Goal: Complete application form

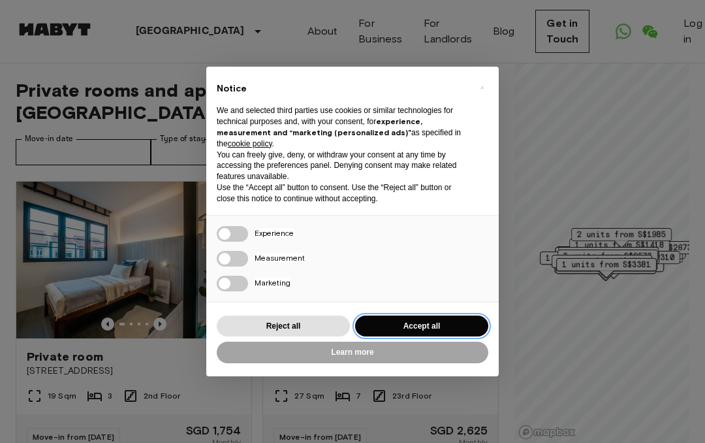
click at [422, 315] on button "Accept all" at bounding box center [421, 326] width 133 height 22
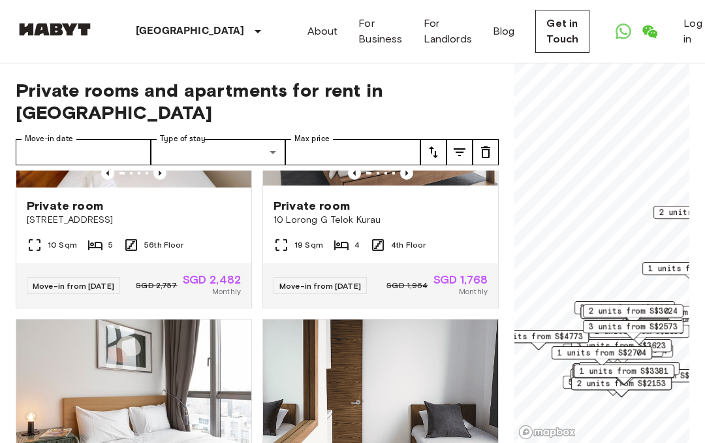
scroll to position [1585, 0]
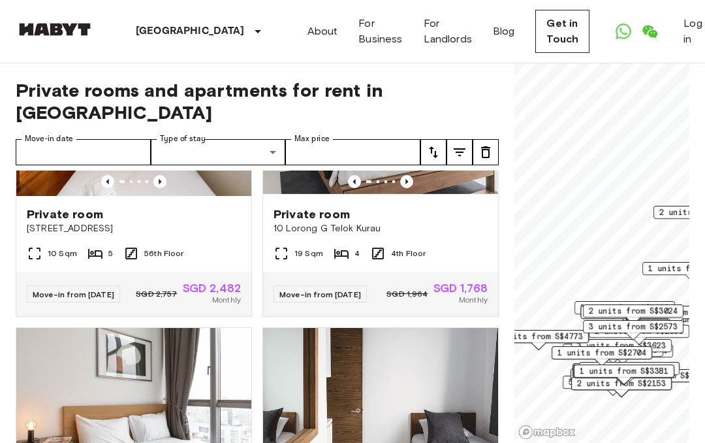
click at [333, 299] on span "Move-in from [DATE]" at bounding box center [320, 294] width 82 height 10
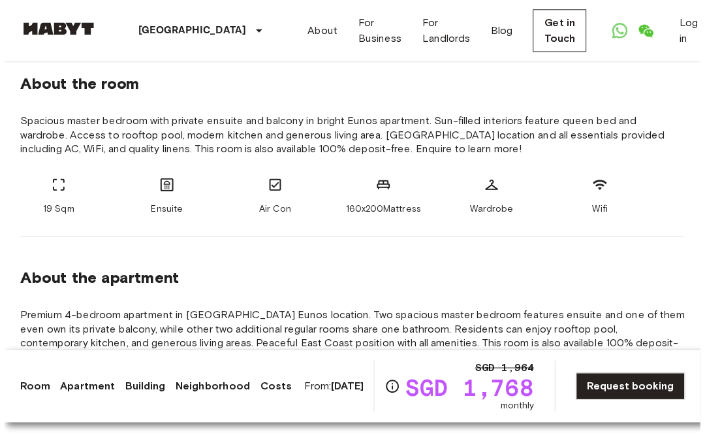
scroll to position [473, 0]
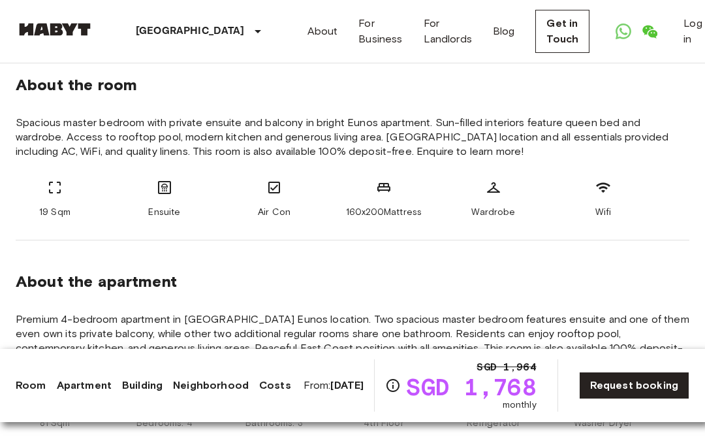
click at [395, 385] on icon "Check cost overview for full price breakdown. Please note that discounts apply …" at bounding box center [393, 385] width 13 height 13
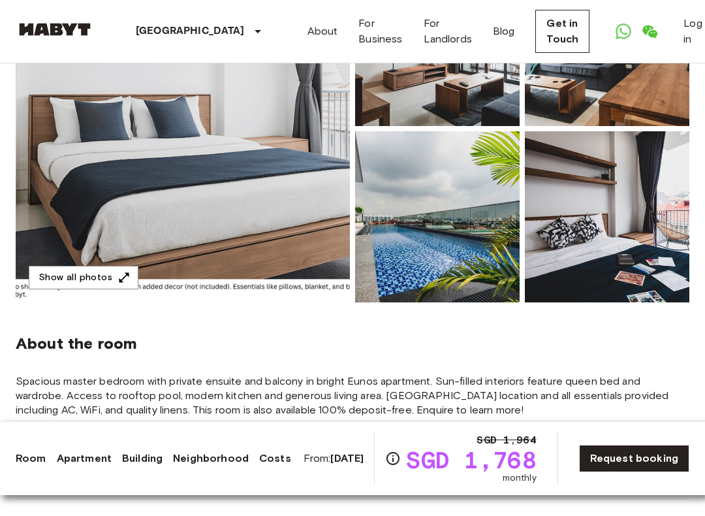
scroll to position [215, 0]
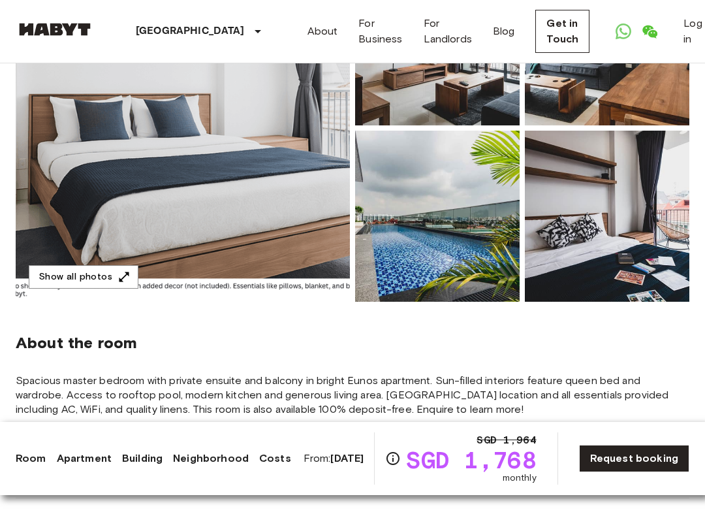
click at [110, 278] on button "Show all photos" at bounding box center [84, 277] width 110 height 24
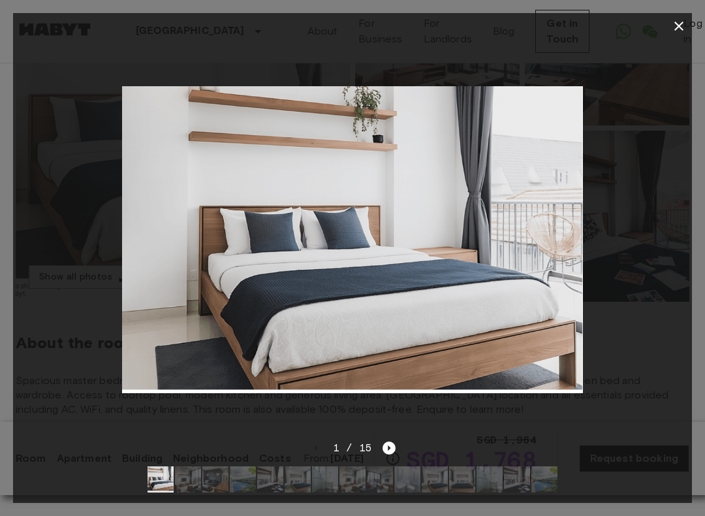
click at [391, 442] on icon "Next image" at bounding box center [389, 447] width 13 height 13
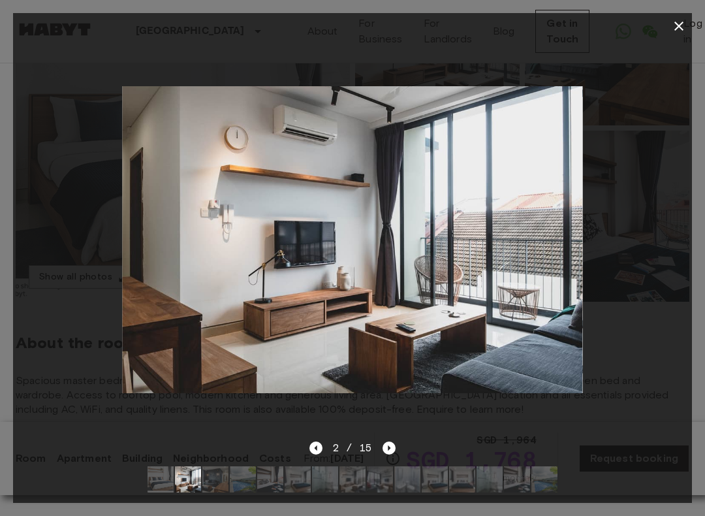
click at [389, 442] on icon "Next image" at bounding box center [390, 447] width 3 height 5
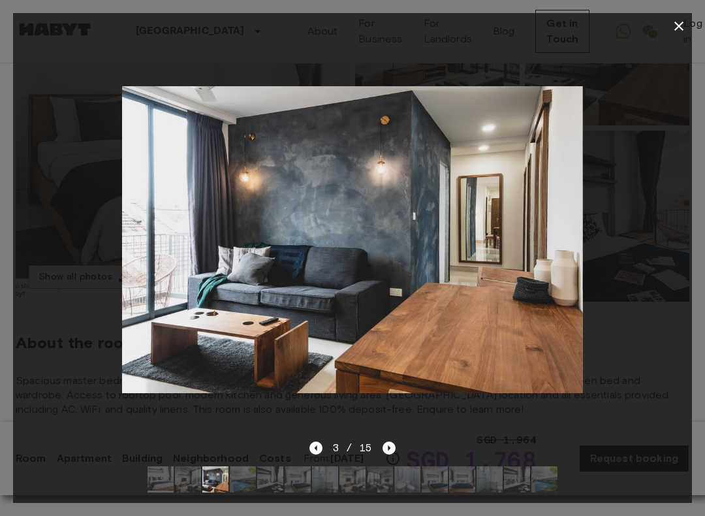
click at [383, 442] on icon "Next image" at bounding box center [389, 447] width 13 height 13
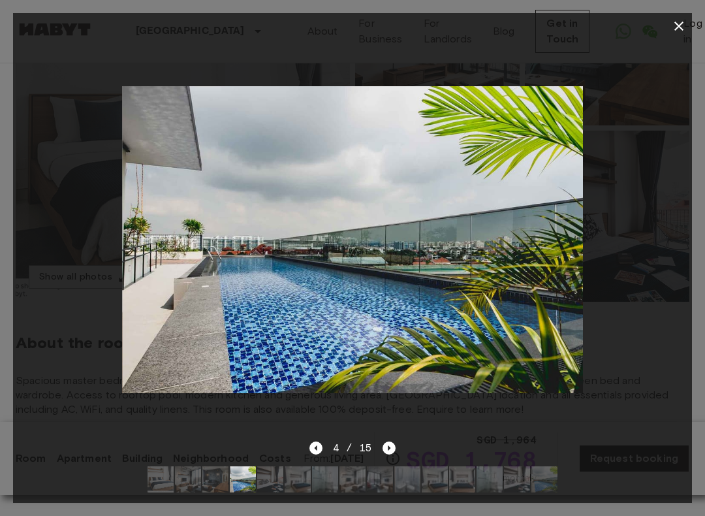
click at [390, 442] on icon "Next image" at bounding box center [389, 447] width 13 height 13
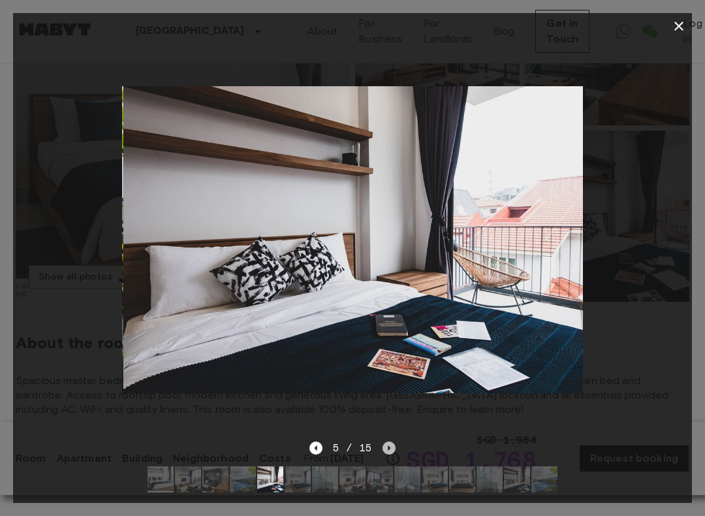
click at [392, 442] on icon "Next image" at bounding box center [389, 447] width 13 height 13
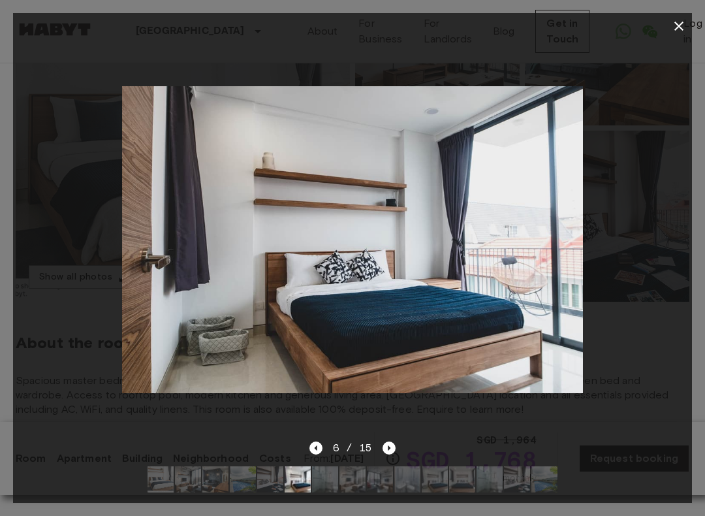
click at [383, 442] on icon "Next image" at bounding box center [389, 447] width 13 height 13
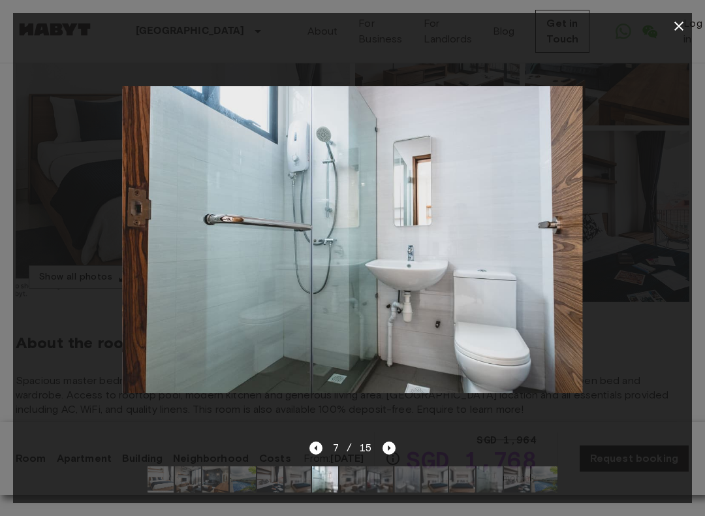
click at [389, 442] on icon "Next image" at bounding box center [389, 447] width 13 height 13
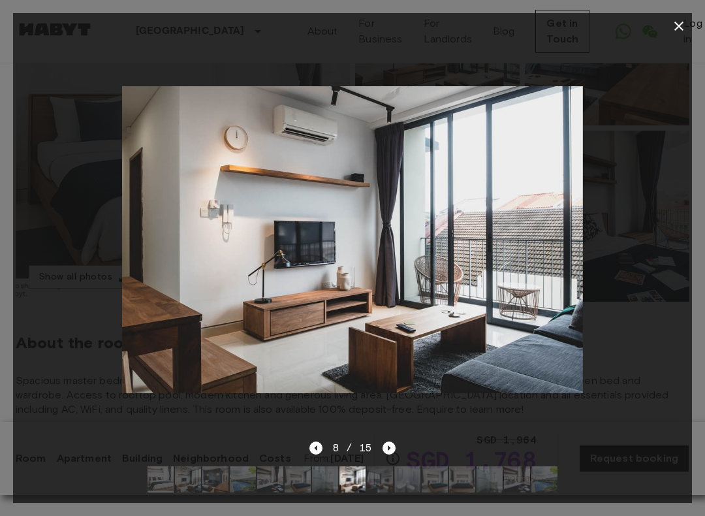
click at [390, 442] on icon "Next image" at bounding box center [389, 447] width 13 height 13
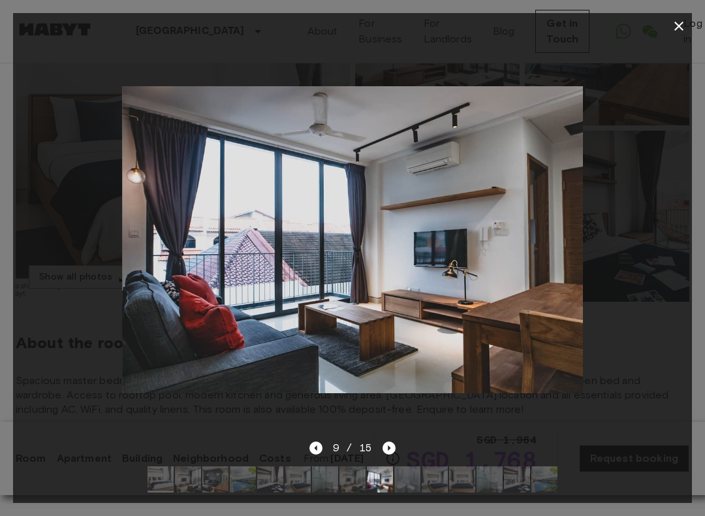
click at [388, 442] on icon "Next image" at bounding box center [389, 447] width 13 height 13
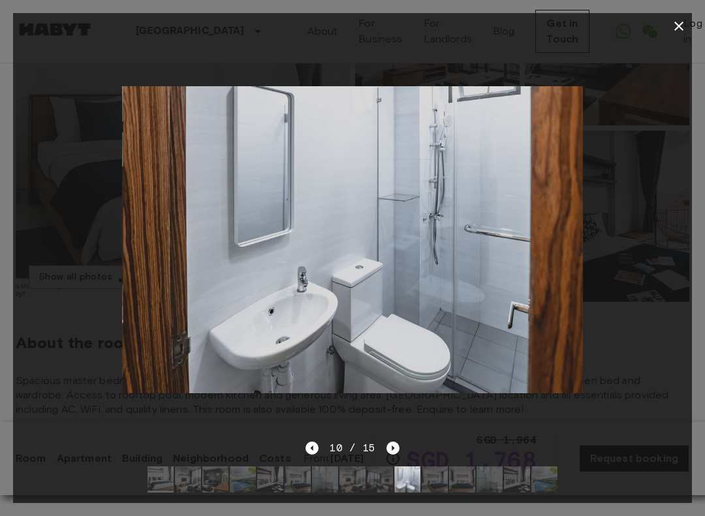
click at [396, 442] on icon "Next image" at bounding box center [393, 447] width 13 height 13
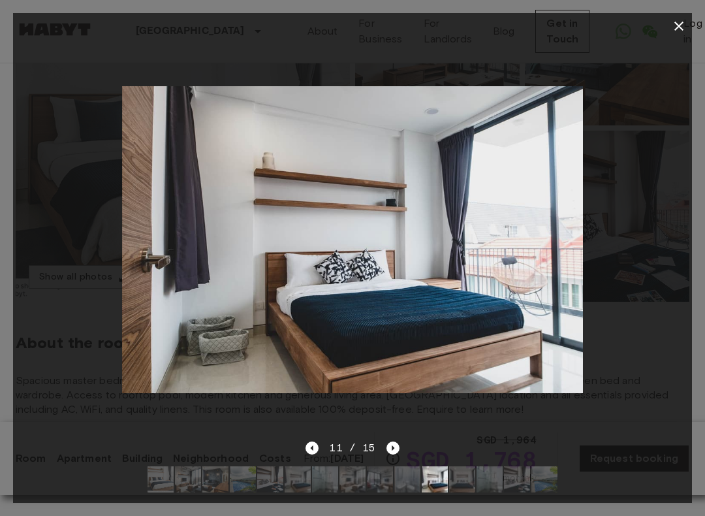
click at [390, 442] on icon "Next image" at bounding box center [393, 447] width 13 height 13
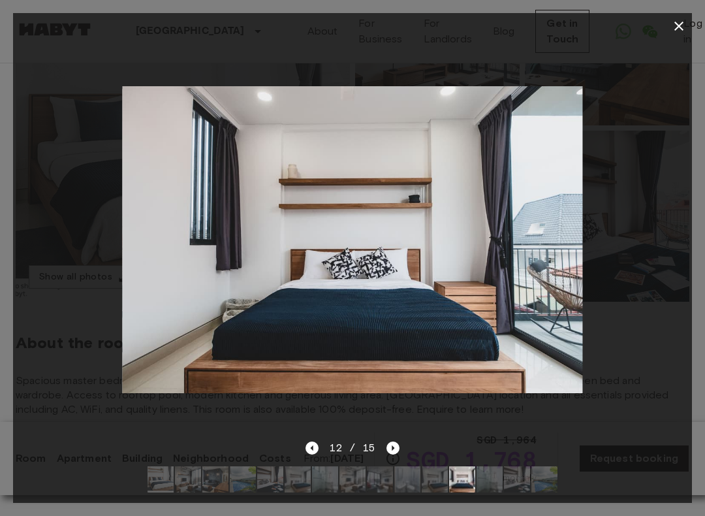
click at [678, 37] on button "button" at bounding box center [679, 26] width 26 height 26
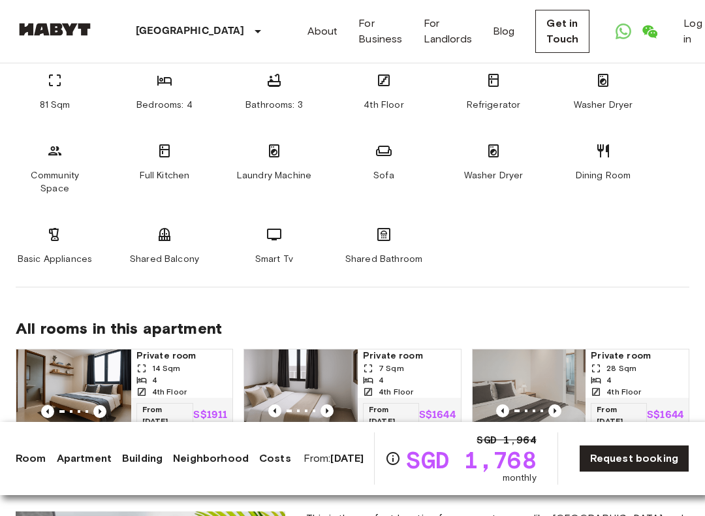
scroll to position [790, 0]
click at [644, 442] on link "Request booking" at bounding box center [634, 458] width 110 height 27
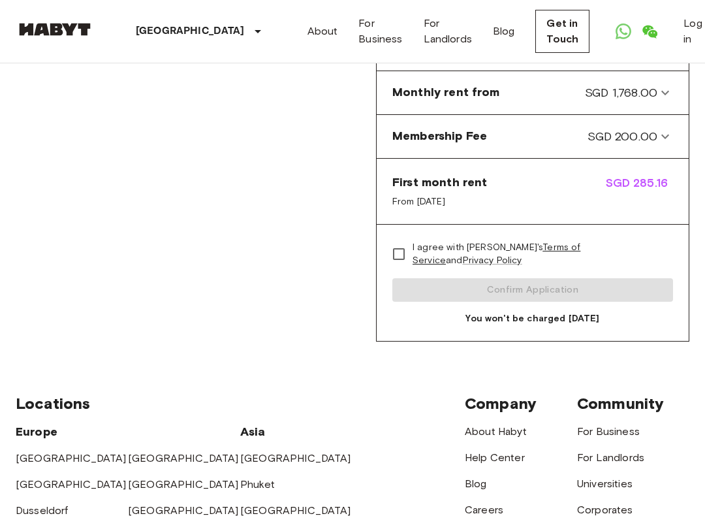
scroll to position [293, 0]
click at [663, 131] on icon at bounding box center [666, 137] width 16 height 16
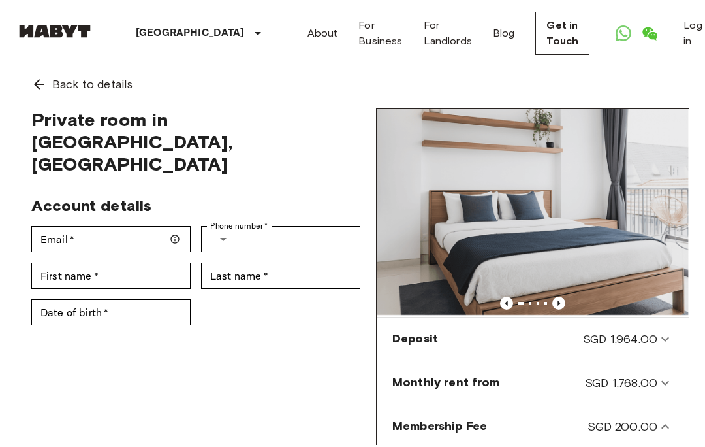
scroll to position [0, 0]
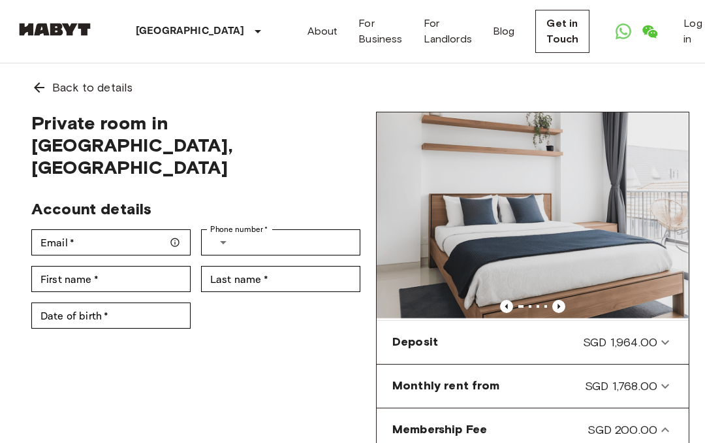
click at [535, 31] on link "Get in Touch" at bounding box center [562, 31] width 54 height 43
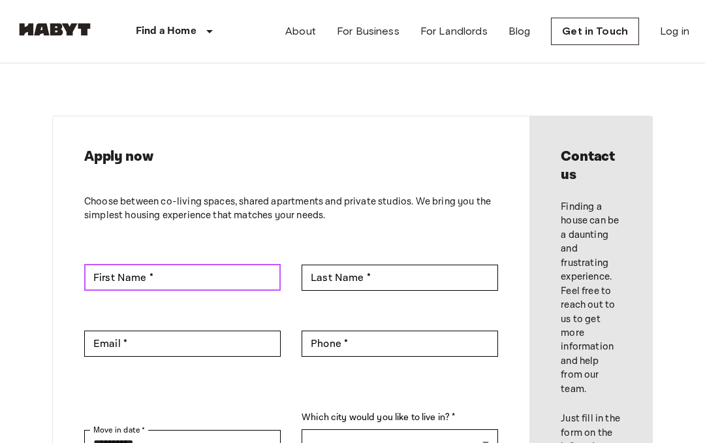
click at [182, 278] on input "First Name *" at bounding box center [182, 277] width 197 height 26
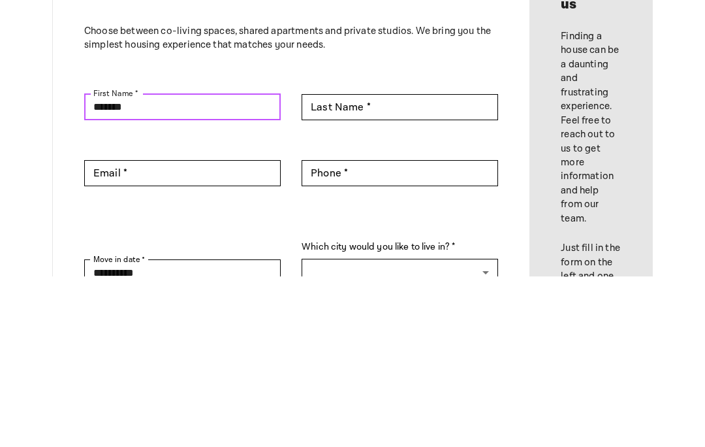
type input "*******"
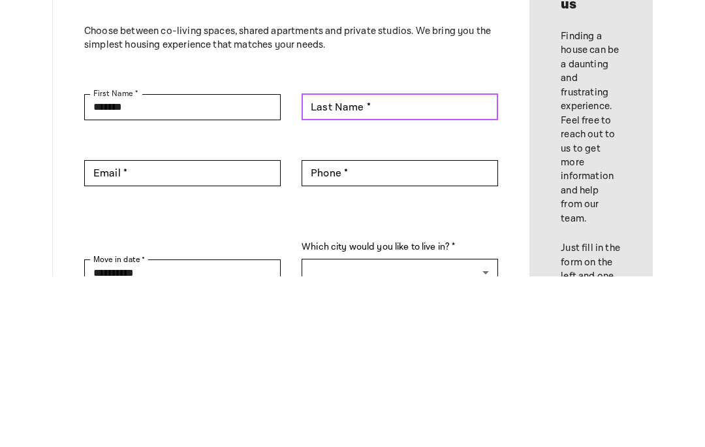
click at [366, 264] on div "Last Name * Last Name *" at bounding box center [400, 277] width 197 height 26
type input "****"
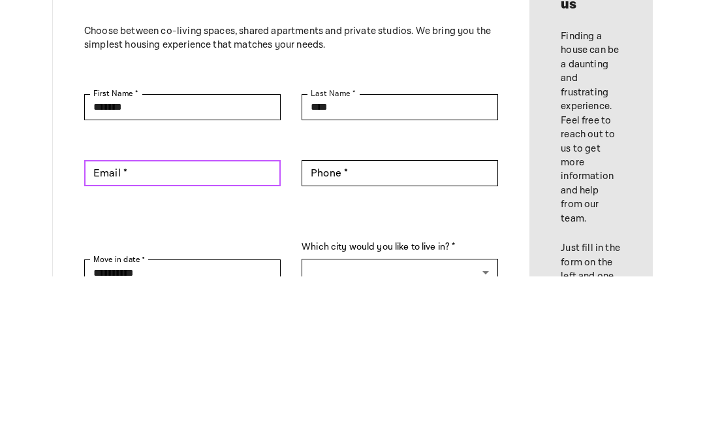
click at [195, 330] on input "Email *" at bounding box center [182, 343] width 197 height 26
type input "**********"
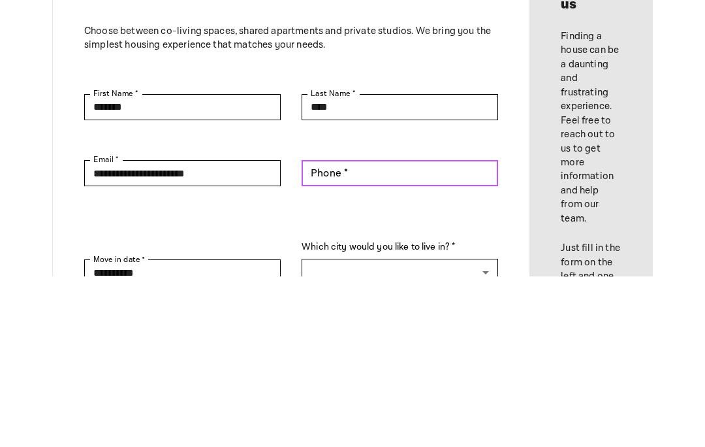
click at [374, 330] on input "Phone *" at bounding box center [400, 343] width 197 height 26
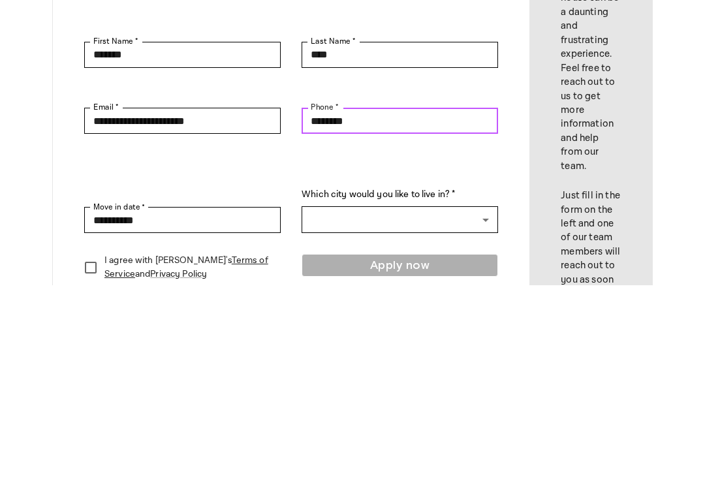
scroll to position [26, 0]
type input "********"
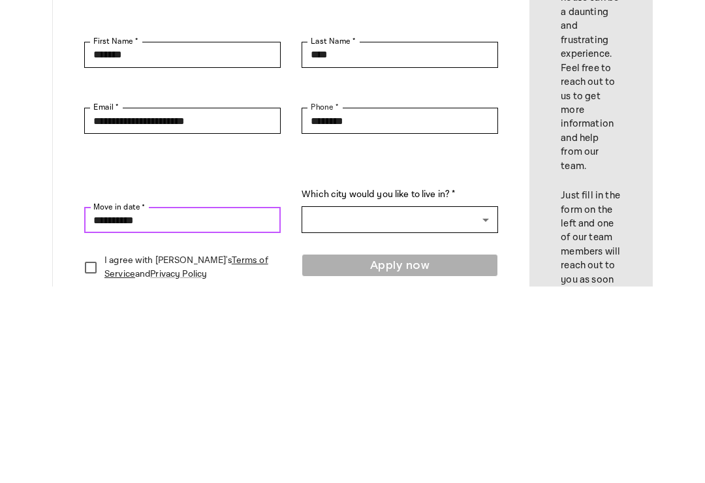
click at [169, 404] on input "**********" at bounding box center [182, 417] width 197 height 26
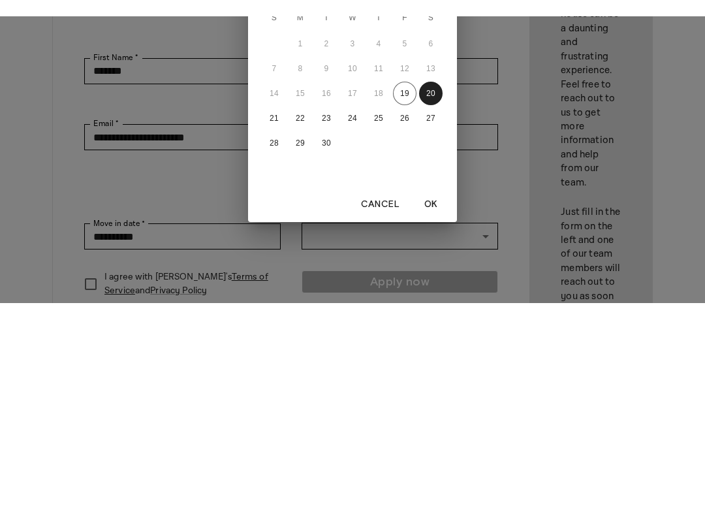
scroll to position [223, 0]
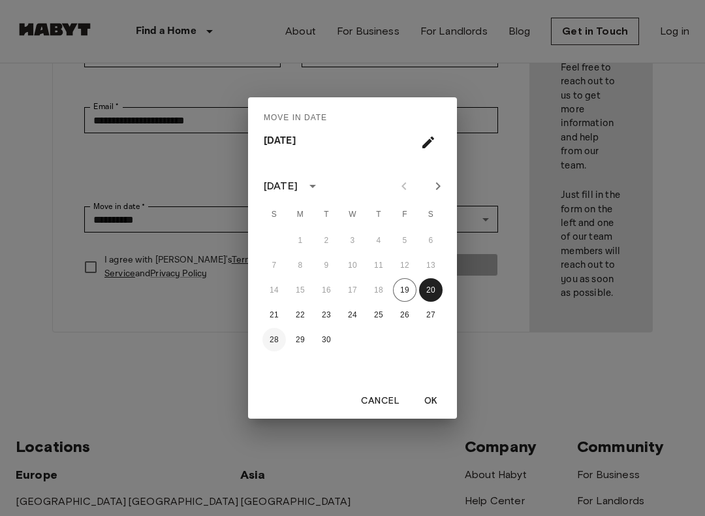
click at [268, 337] on button "28" at bounding box center [274, 340] width 24 height 24
type input "**********"
click at [430, 401] on button "OK" at bounding box center [431, 401] width 42 height 24
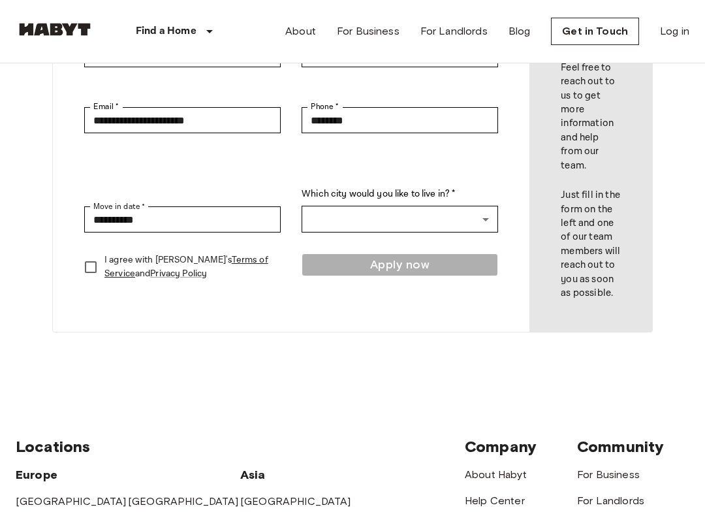
click at [385, 212] on body "**********" at bounding box center [352, 361] width 705 height 1169
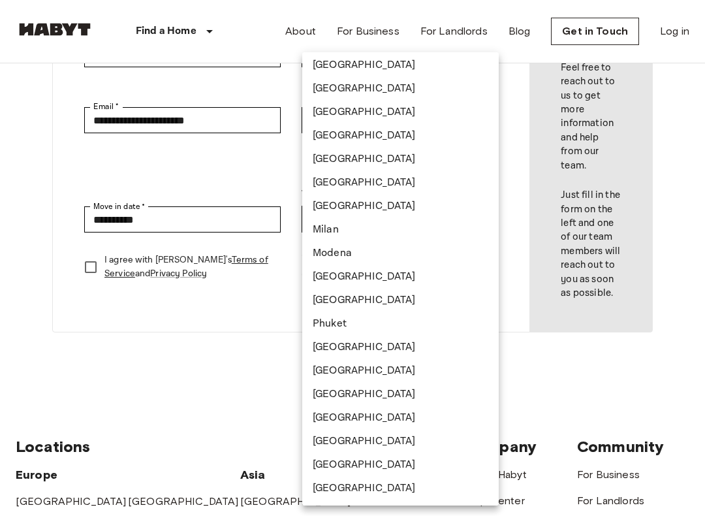
scroll to position [121, 0]
click at [355, 397] on li "[GEOGRAPHIC_DATA]" at bounding box center [400, 395] width 197 height 24
type input "*********"
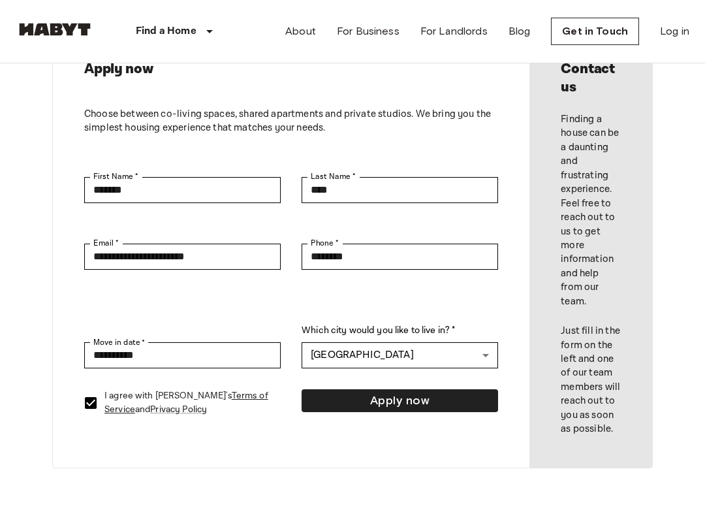
scroll to position [85, 0]
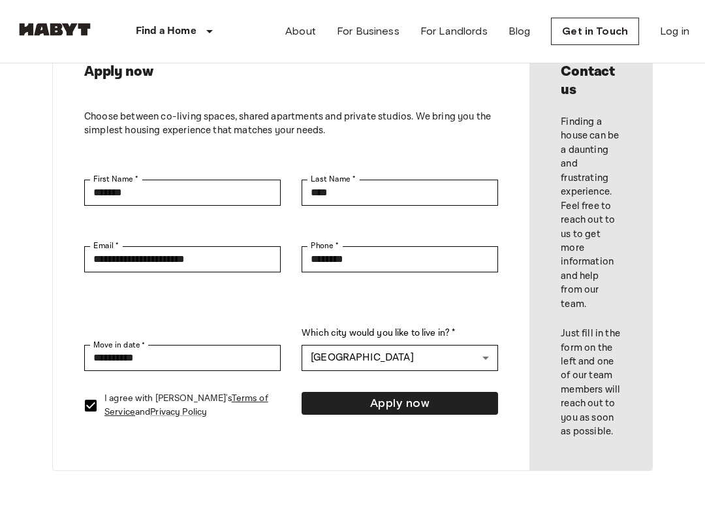
click at [420, 393] on button "Apply now" at bounding box center [400, 403] width 197 height 23
